Goal: Learn about a topic: Learn about a topic

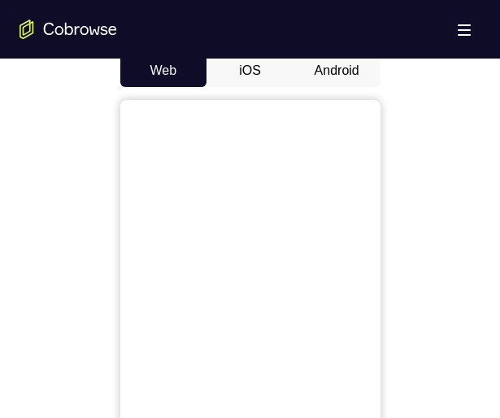
scroll to position [771, 0]
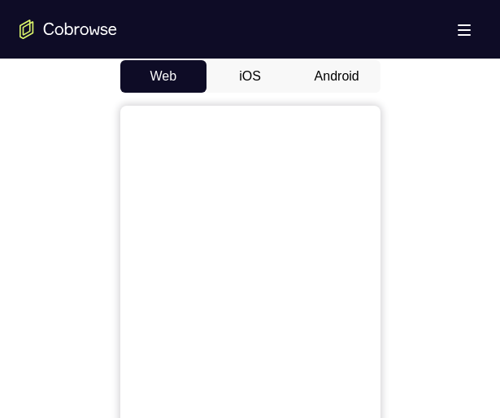
click at [347, 72] on button "Android" at bounding box center [337, 76] width 87 height 33
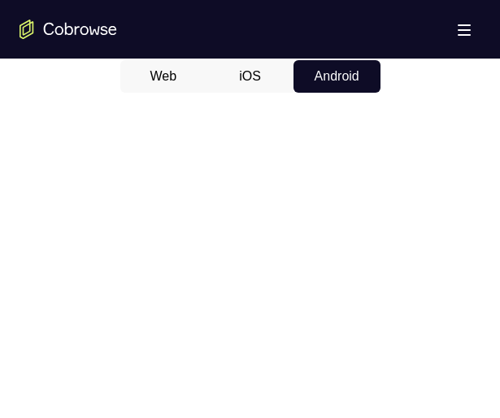
click at [329, 79] on button "Android" at bounding box center [337, 76] width 87 height 33
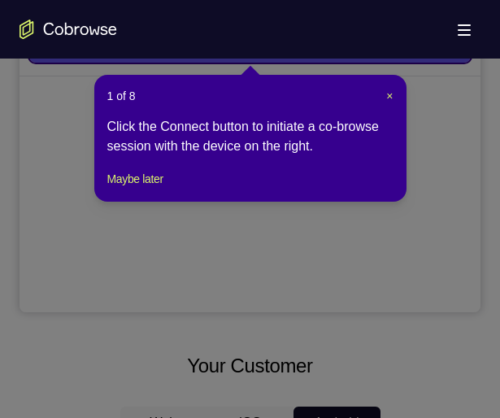
scroll to position [405, 0]
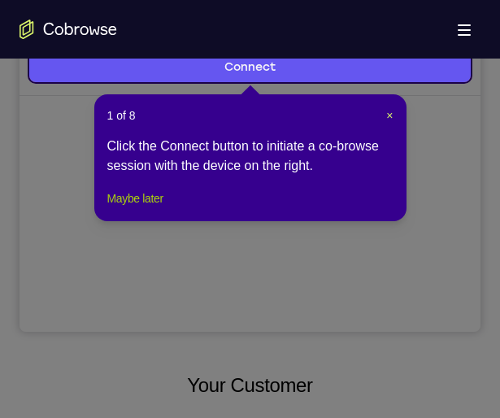
click at [125, 207] on button "Maybe later" at bounding box center [135, 199] width 56 height 20
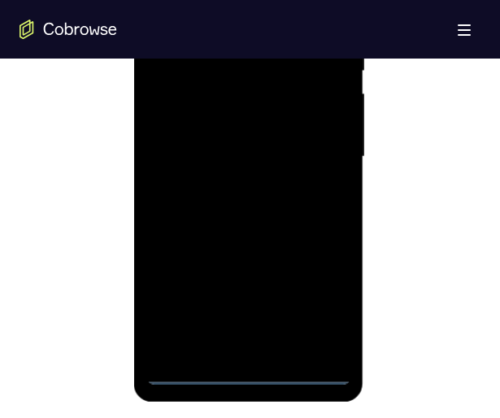
scroll to position [979, 0]
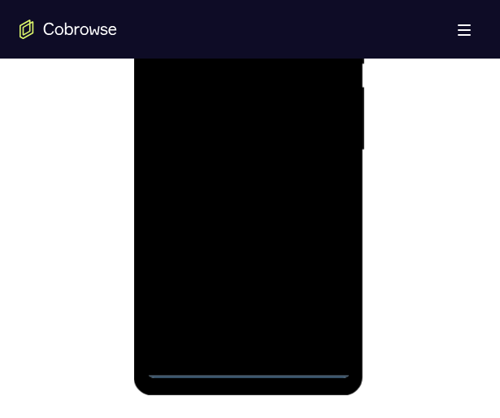
click at [245, 369] on div at bounding box center [248, 151] width 205 height 456
click at [249, 365] on div at bounding box center [248, 151] width 205 height 456
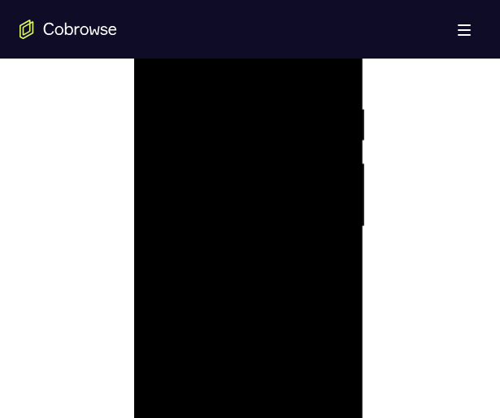
scroll to position [1045, 0]
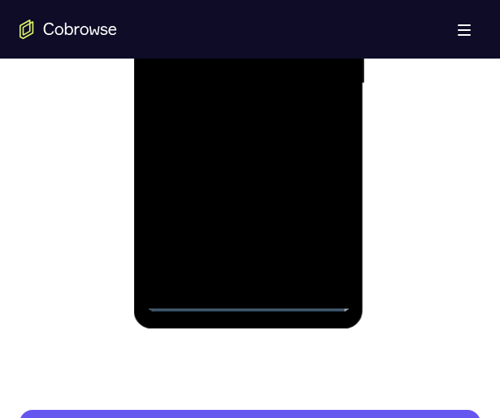
click at [254, 302] on div at bounding box center [248, 84] width 205 height 456
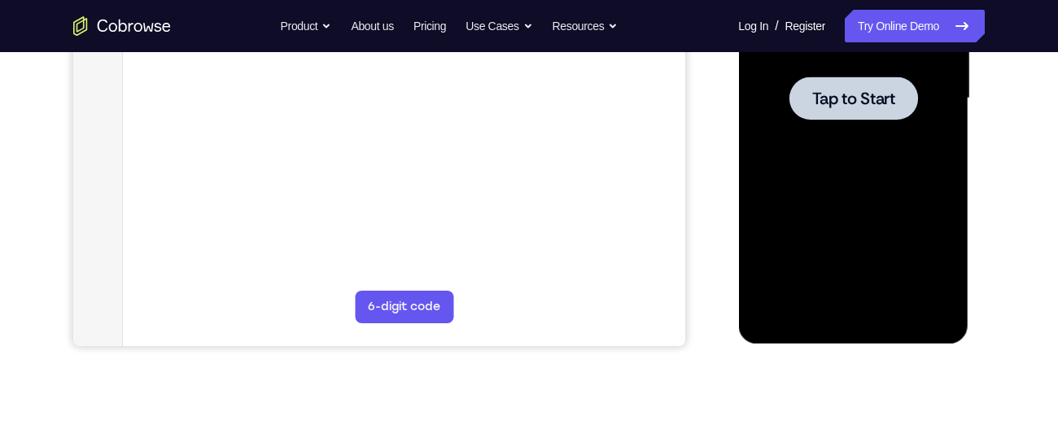
scroll to position [412, 0]
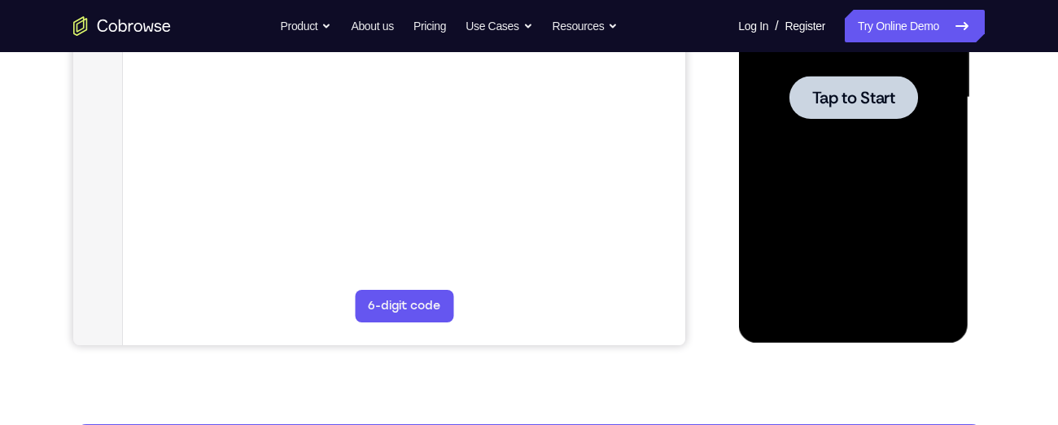
click at [811, 83] on div at bounding box center [852, 97] width 129 height 43
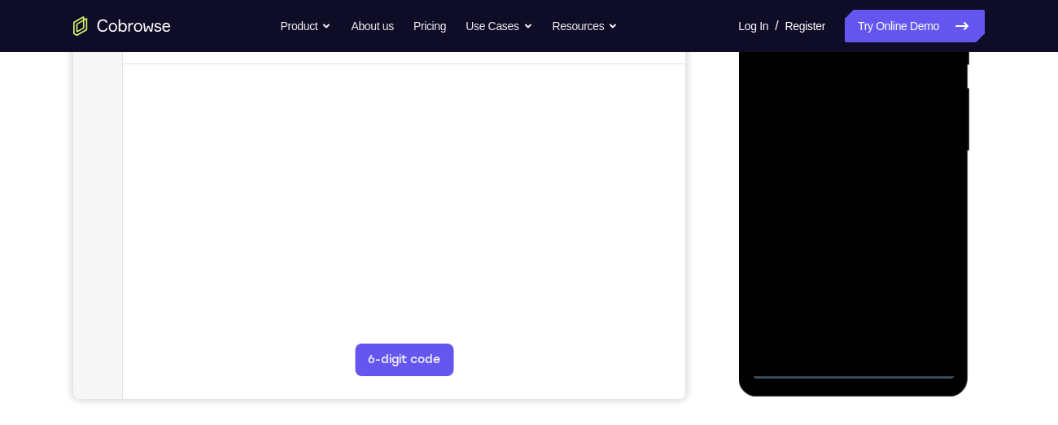
scroll to position [359, 0]
click at [811, 362] on div at bounding box center [852, 151] width 205 height 456
click at [811, 278] on div at bounding box center [852, 151] width 205 height 456
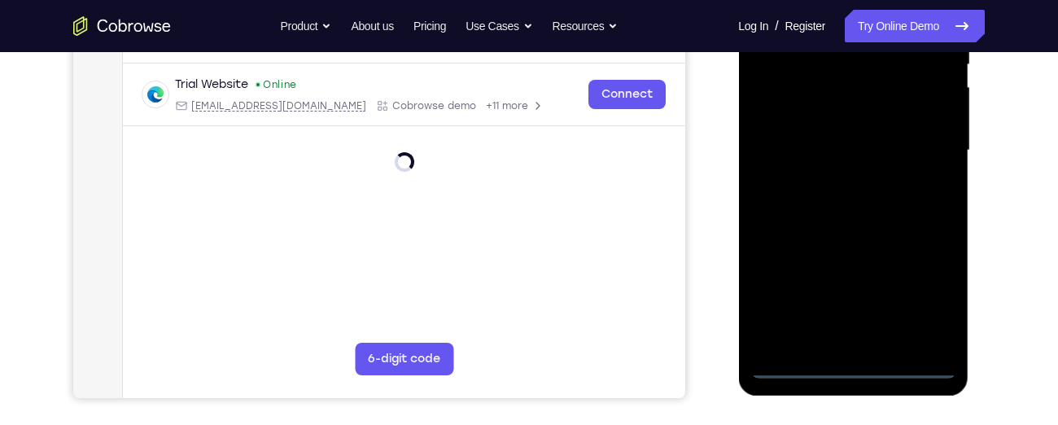
click at [811, 289] on div at bounding box center [852, 151] width 205 height 456
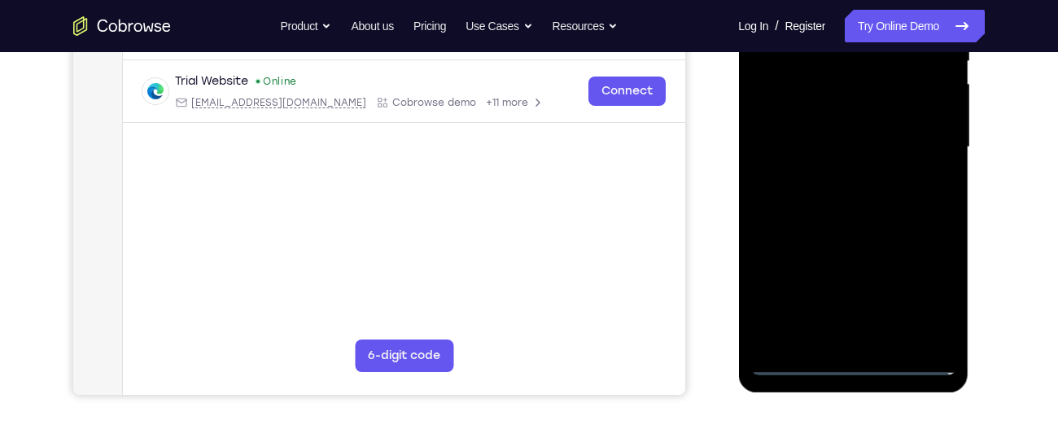
scroll to position [363, 0]
